Goal: Use online tool/utility: Utilize a website feature to perform a specific function

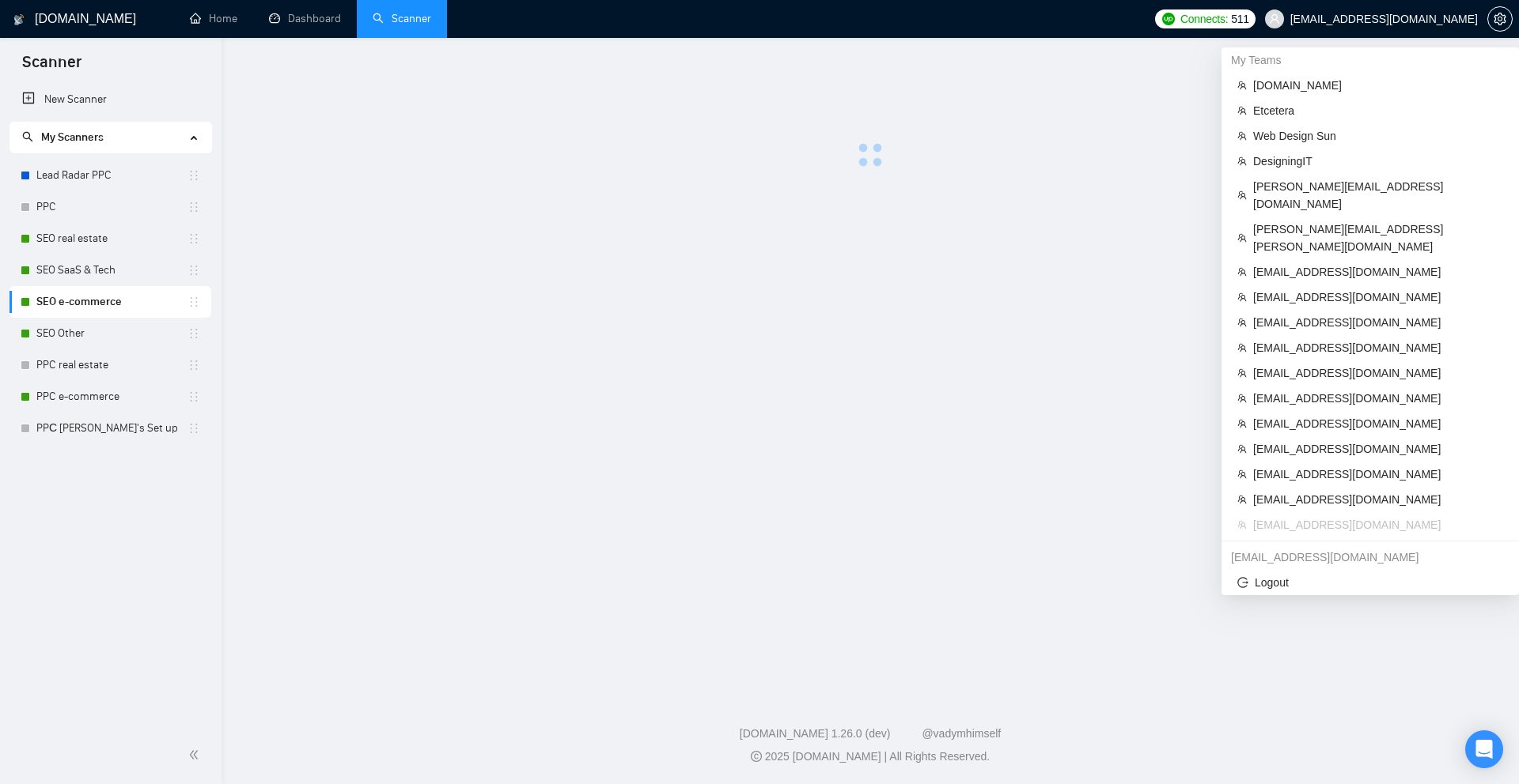
click at [1371, 19] on span "[EMAIL_ADDRESS][DOMAIN_NAME]" at bounding box center [1383, 19] width 187 height 0
click at [1287, 365] on span "[EMAIL_ADDRESS][DOMAIN_NAME]" at bounding box center [1378, 373] width 249 height 17
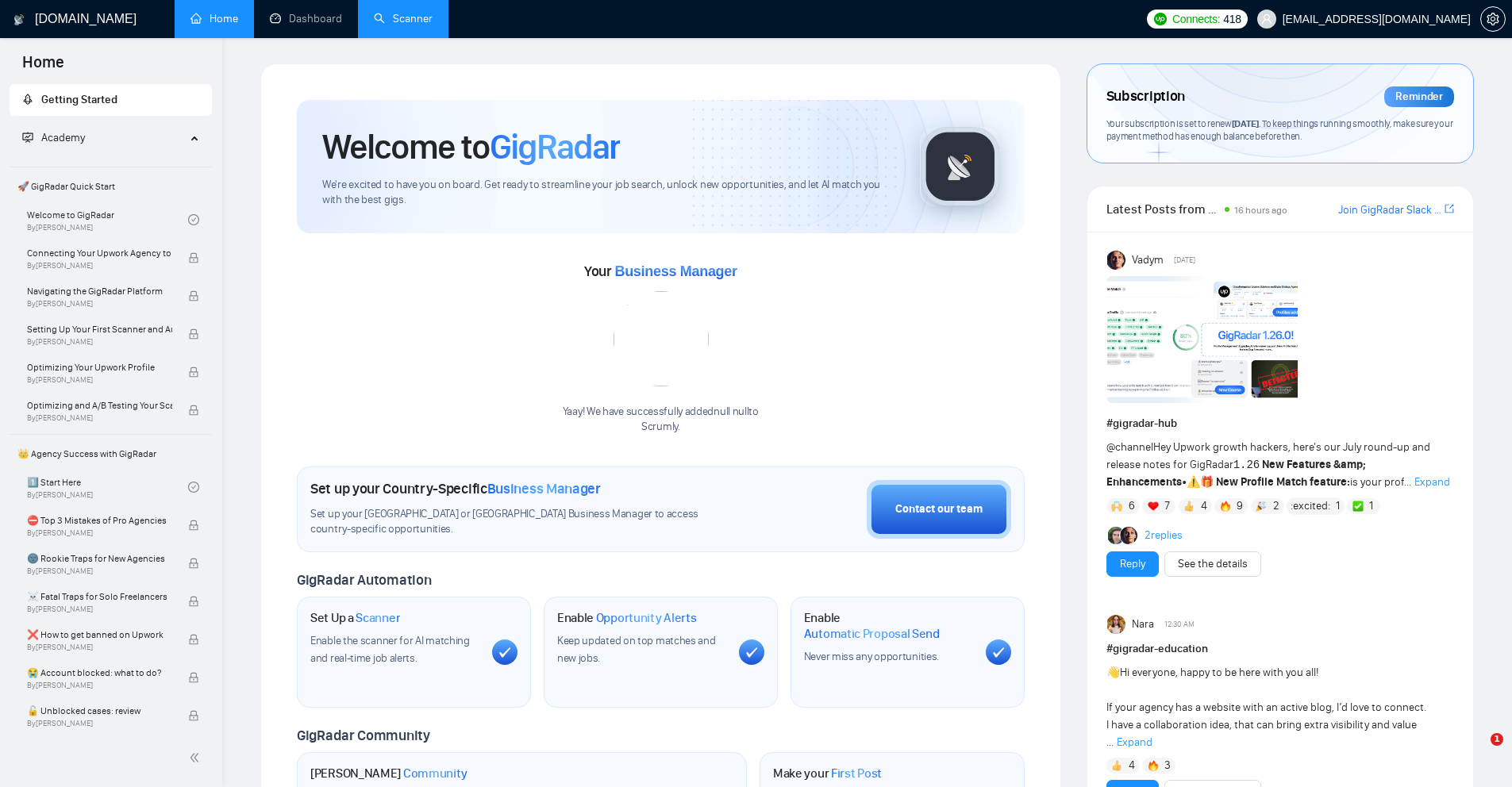
click at [391, 26] on link "Scanner" at bounding box center [403, 18] width 59 height 14
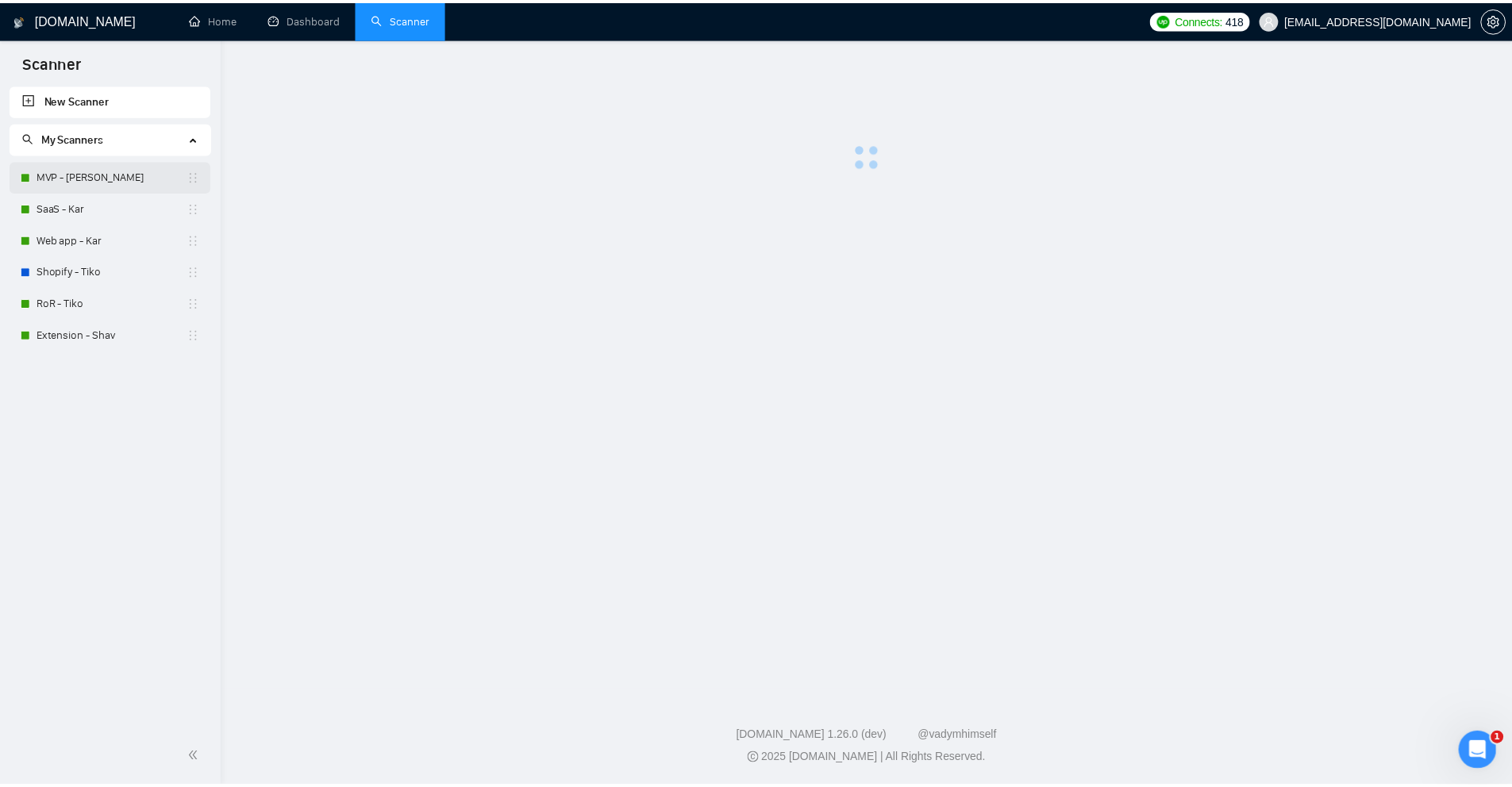
scroll to position [697, 0]
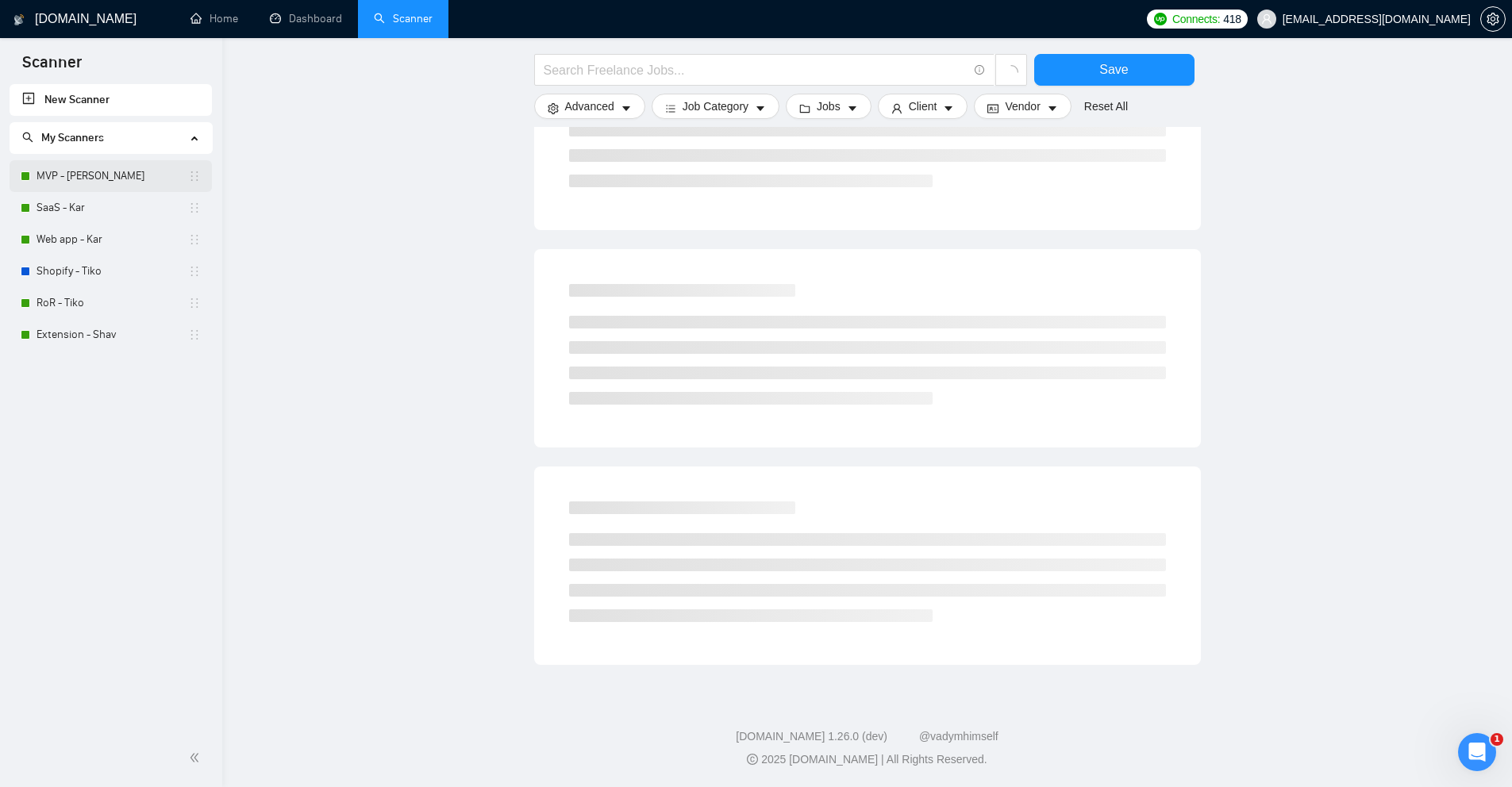
click at [76, 183] on link "MVP - Kar" at bounding box center [112, 176] width 152 height 31
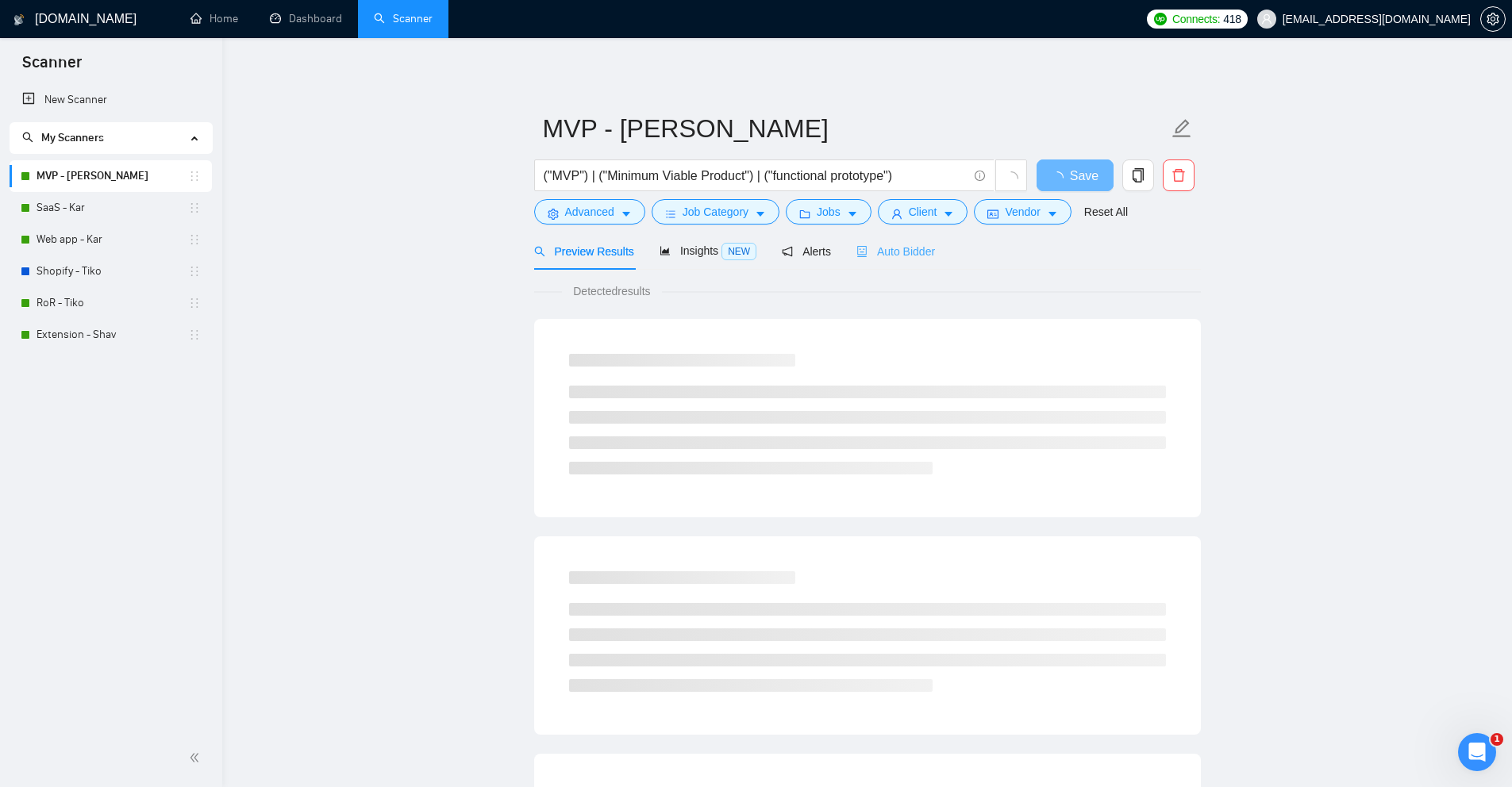
drag, startPoint x: 937, startPoint y: 262, endPoint x: 920, endPoint y: 269, distance: 18.4
click at [935, 262] on div "Auto Bidder" at bounding box center [895, 251] width 78 height 38
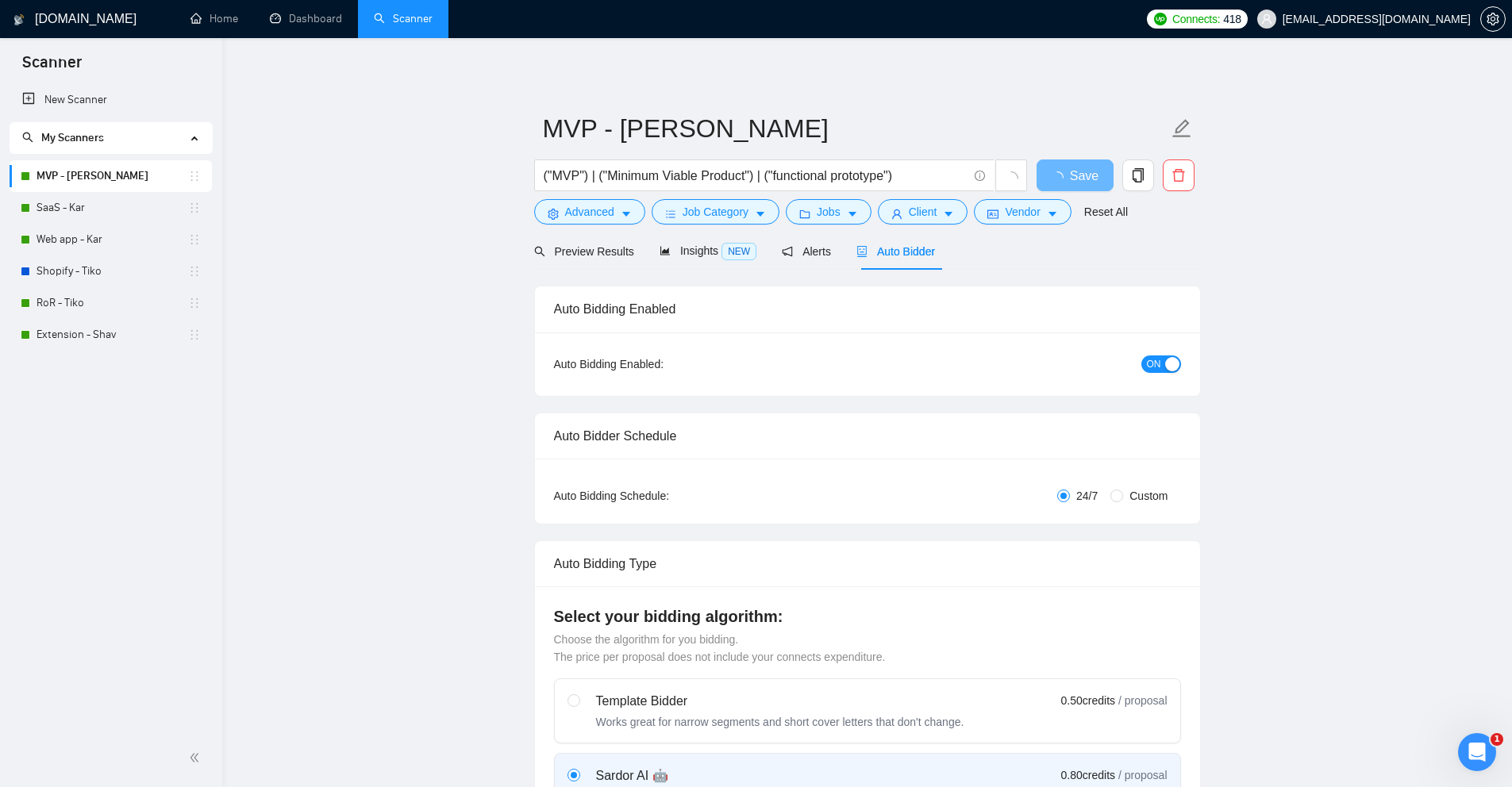
checkbox input "true"
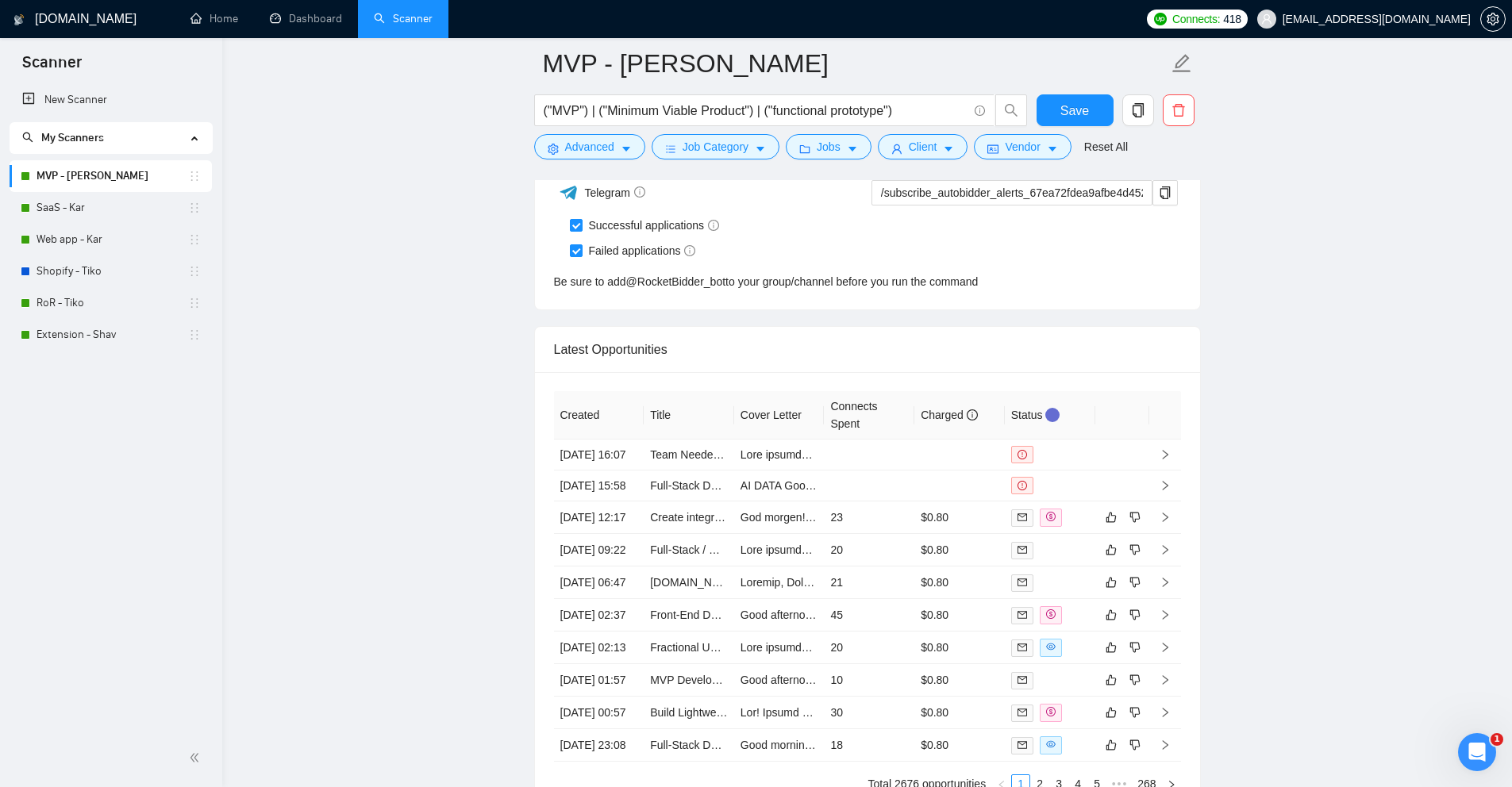
scroll to position [4176, 0]
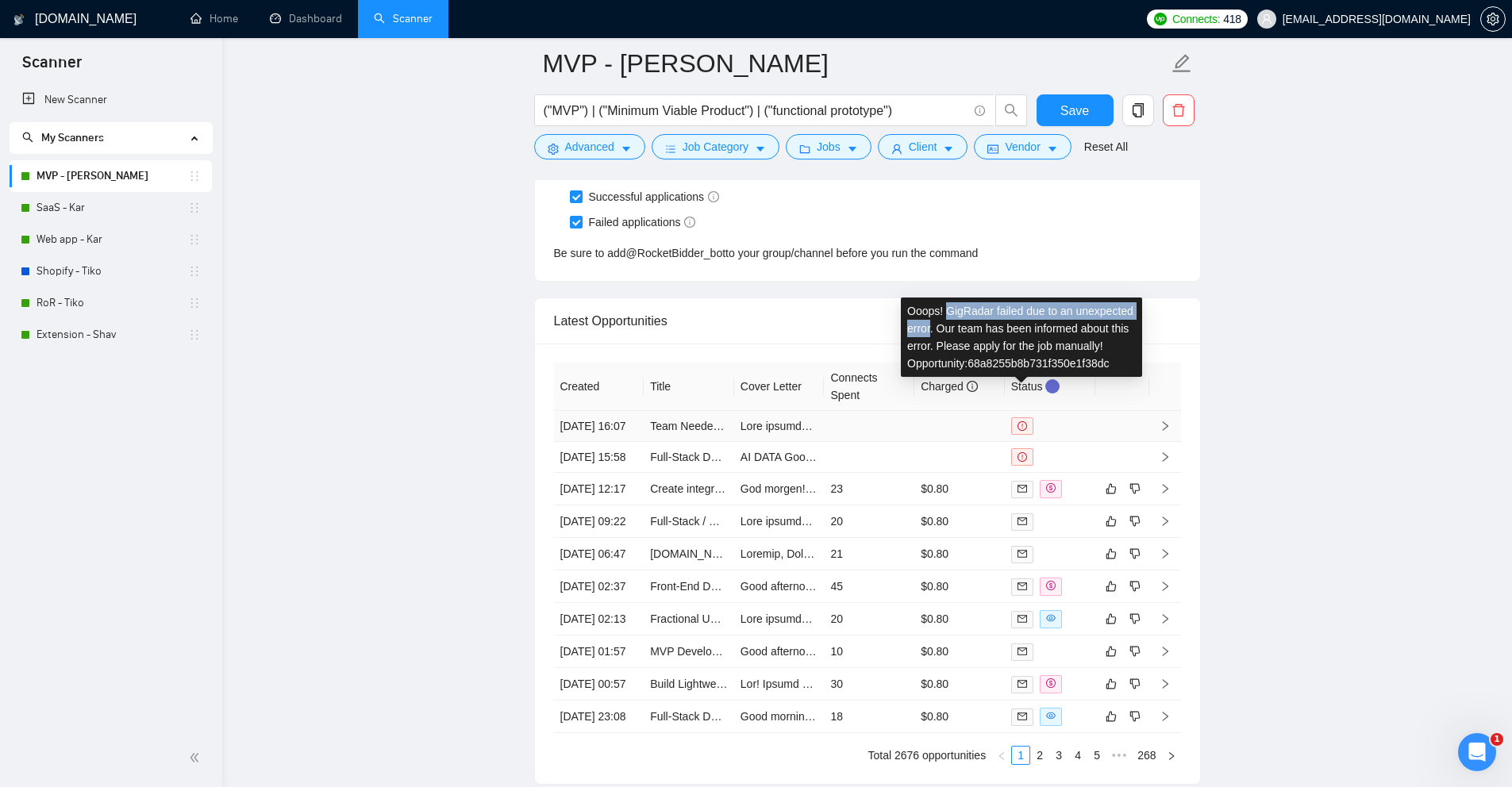
copy div "GigRadar failed due to an unexpected error"
drag, startPoint x: 994, startPoint y: 331, endPoint x: 948, endPoint y: 318, distance: 47.8
click at [948, 318] on div "Ooops! GigRadar failed due to an unexpected error. Our team has been informed a…" at bounding box center [1021, 337] width 241 height 79
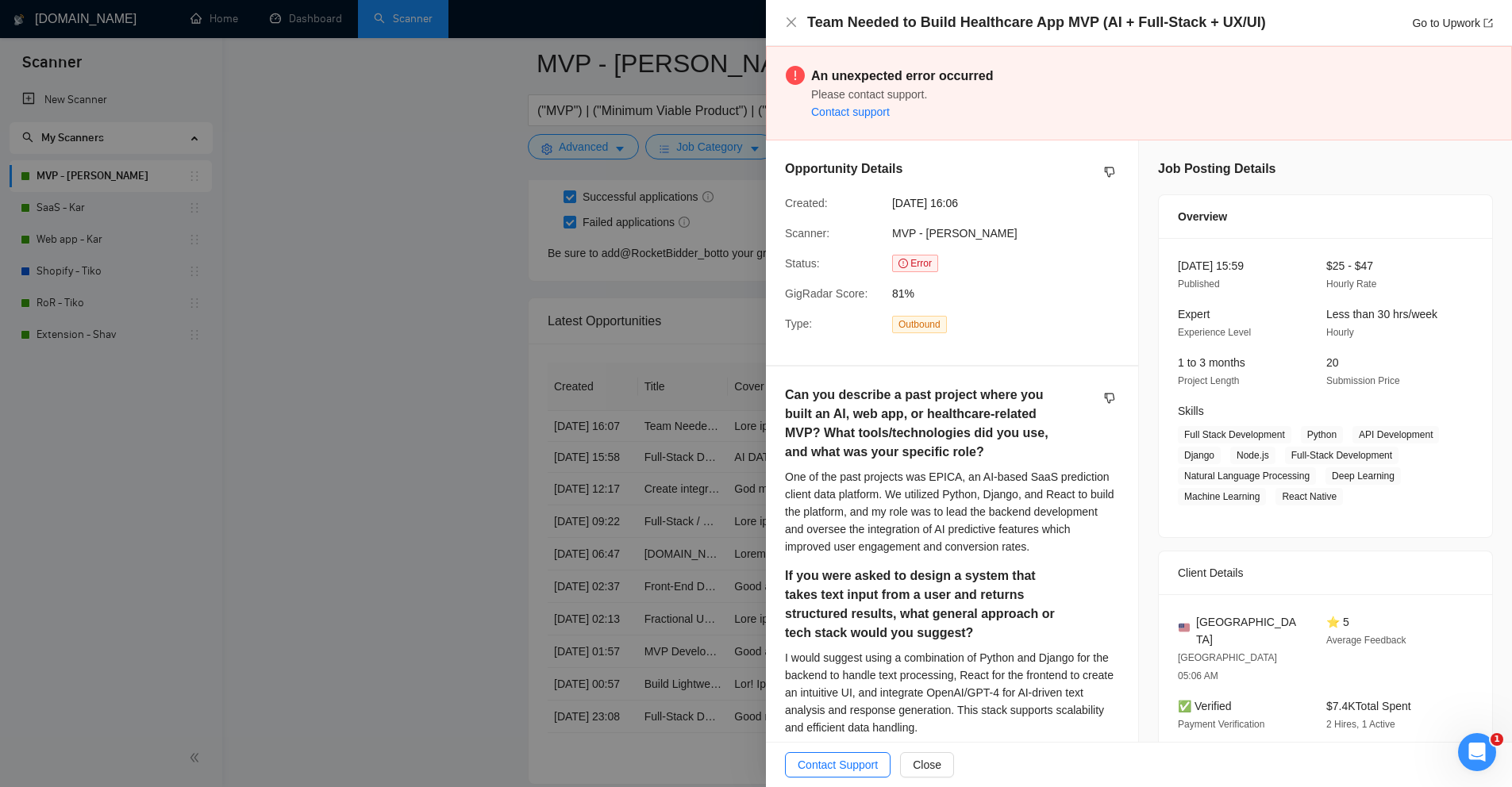
click at [446, 295] on div at bounding box center [756, 393] width 1512 height 787
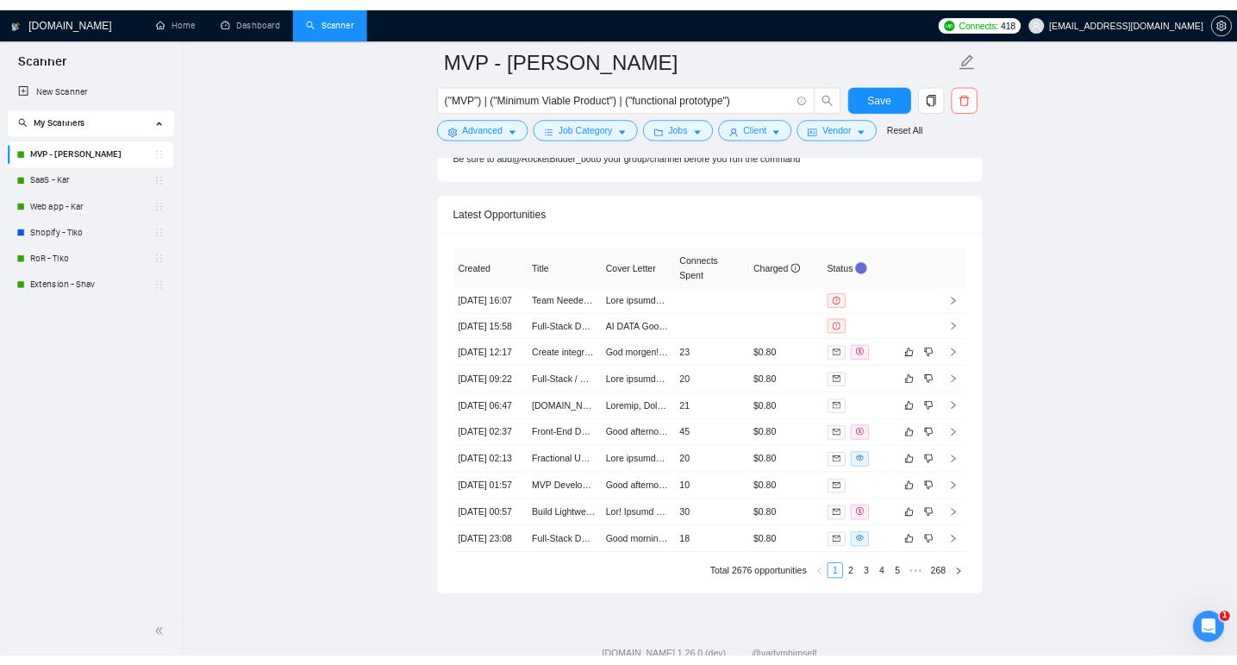
scroll to position [4388, 0]
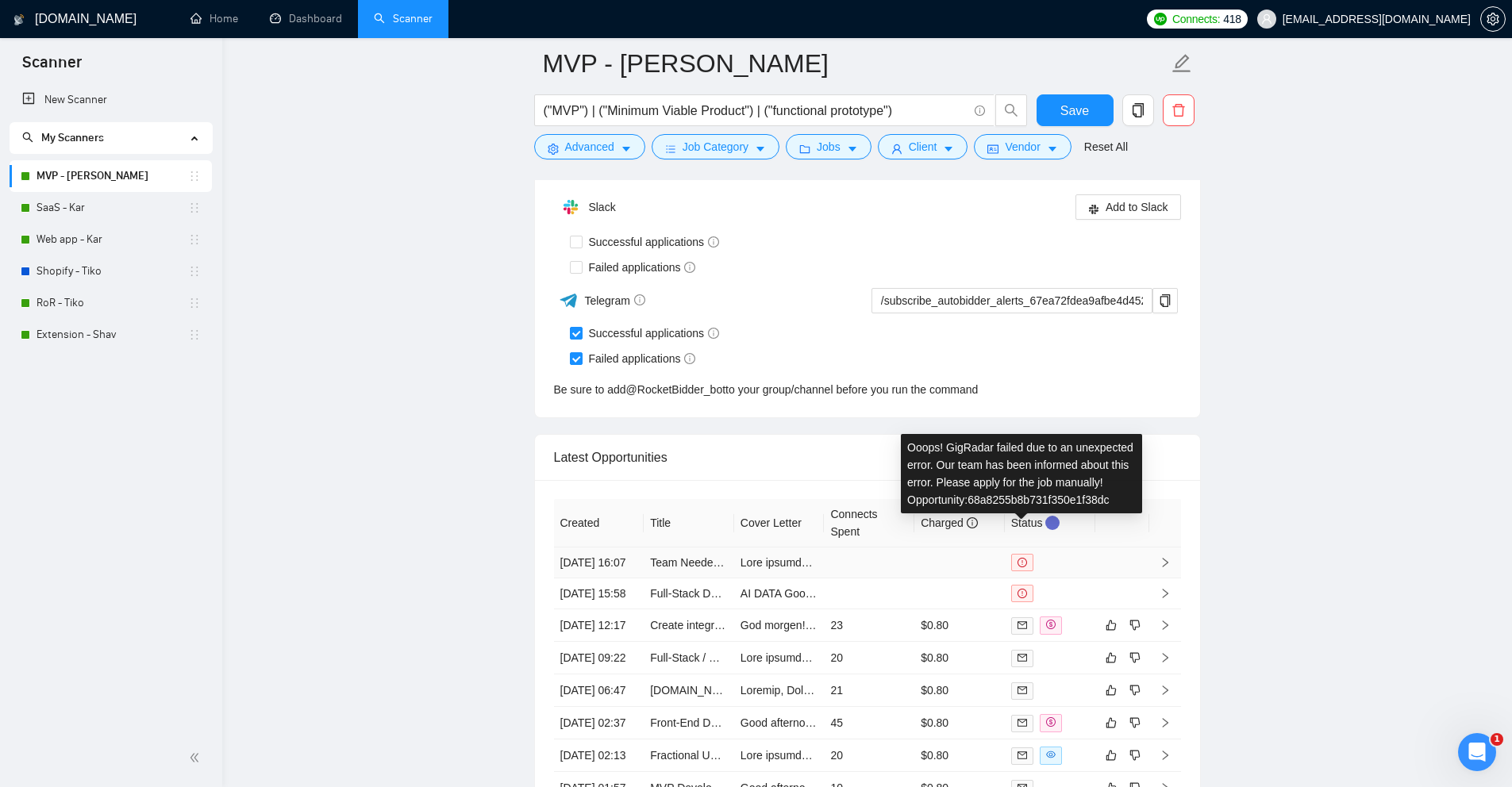
click at [1023, 558] on icon "exclamation-circle" at bounding box center [1021, 562] width 9 height 9
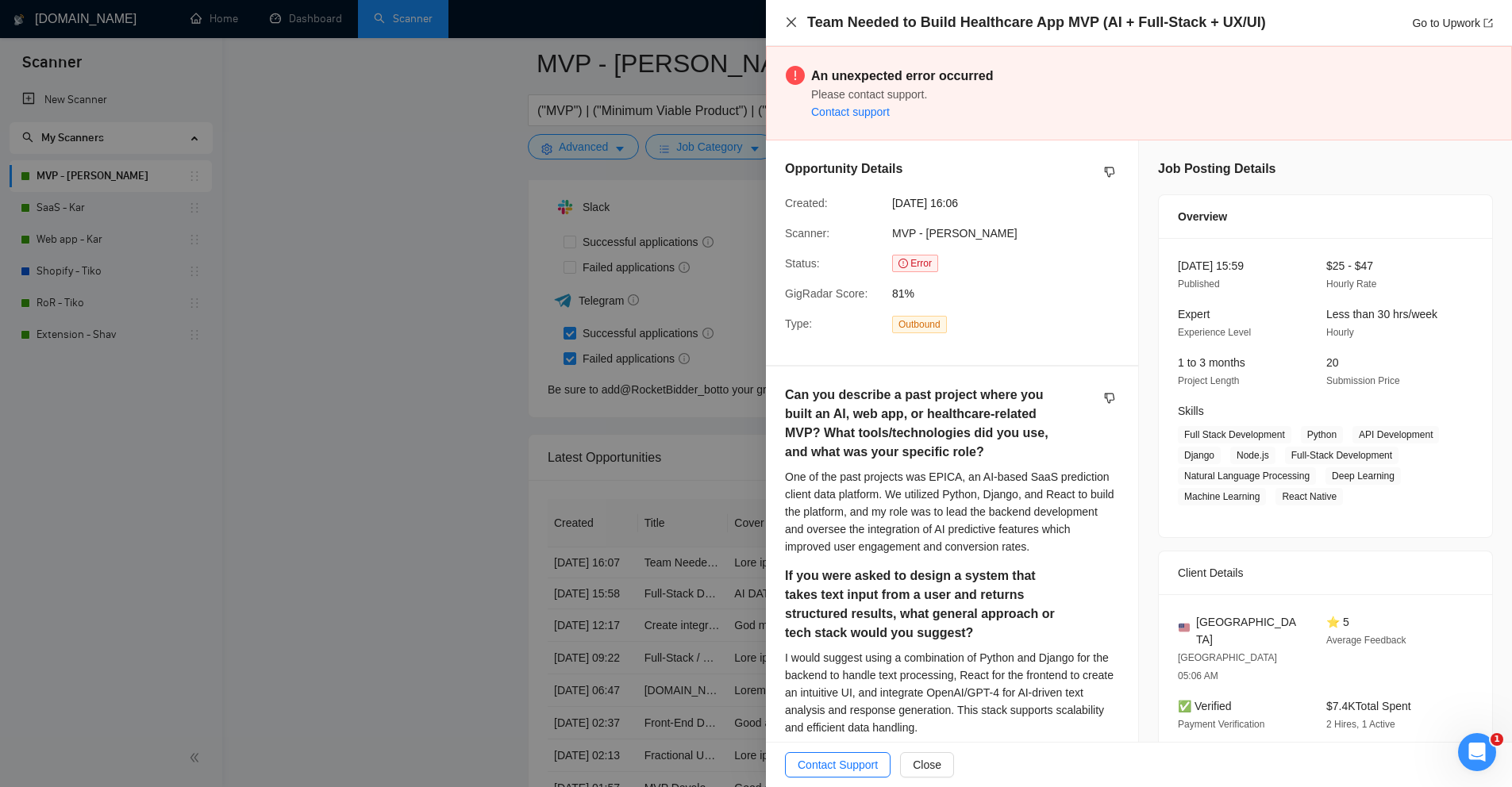
click at [788, 24] on icon "close" at bounding box center [791, 22] width 13 height 13
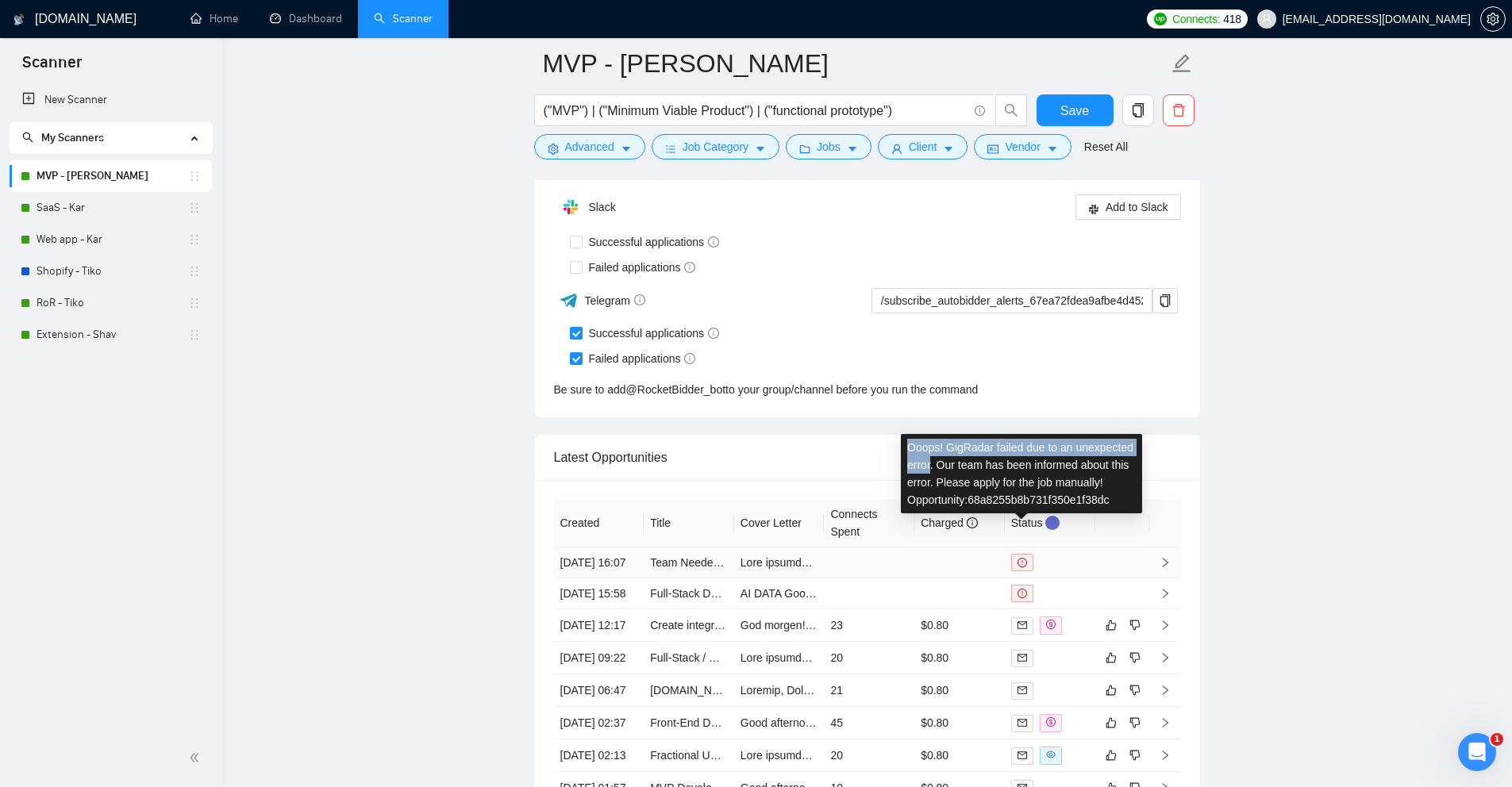
drag, startPoint x: 907, startPoint y: 447, endPoint x: 994, endPoint y: 464, distance: 88.6
click at [994, 464] on div "Ooops! GigRadar failed due to an unexpected error. Our team has been informed a…" at bounding box center [1021, 474] width 241 height 79
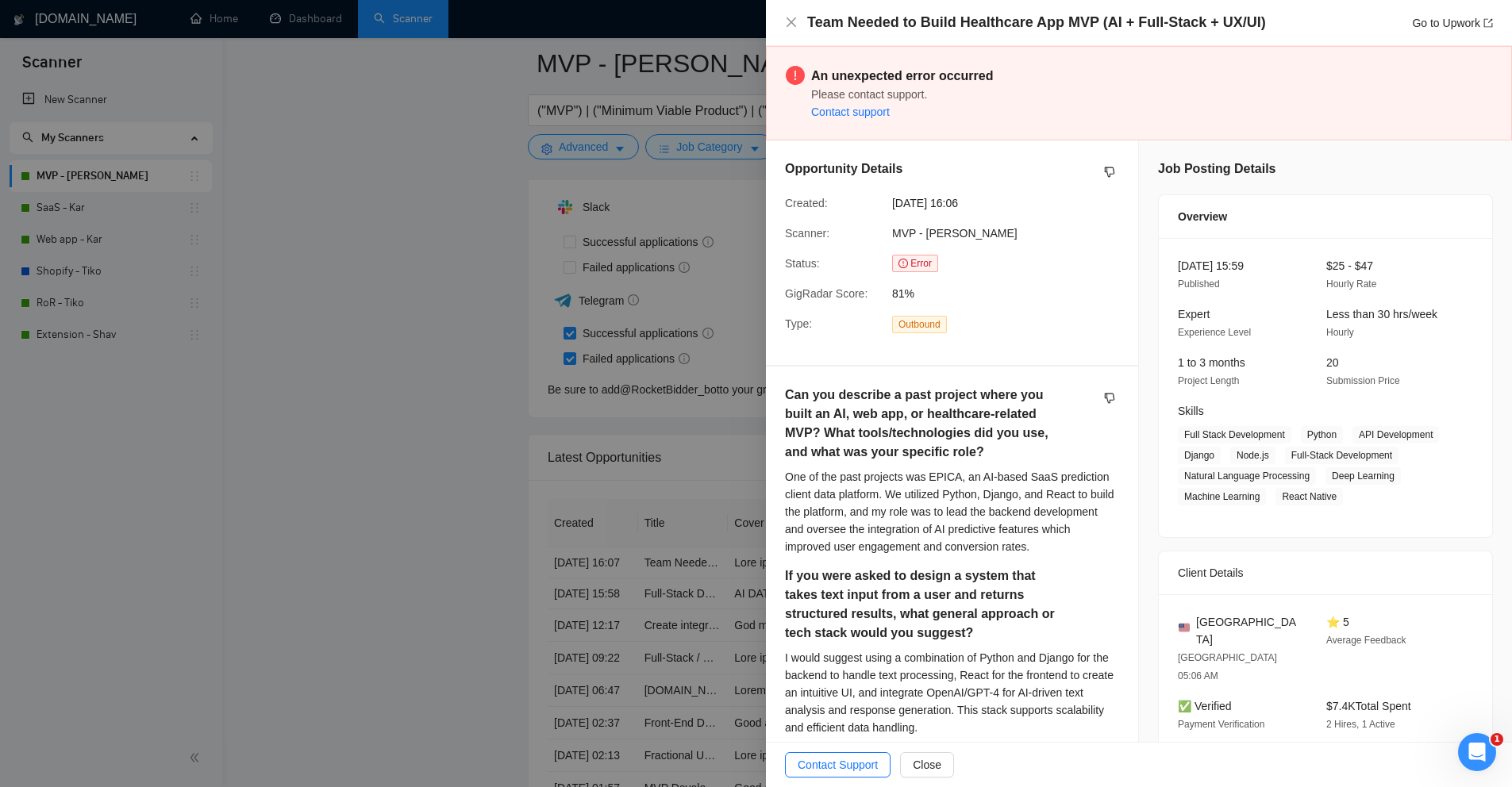
click at [430, 246] on div at bounding box center [756, 393] width 1512 height 787
